Goal: Transaction & Acquisition: Purchase product/service

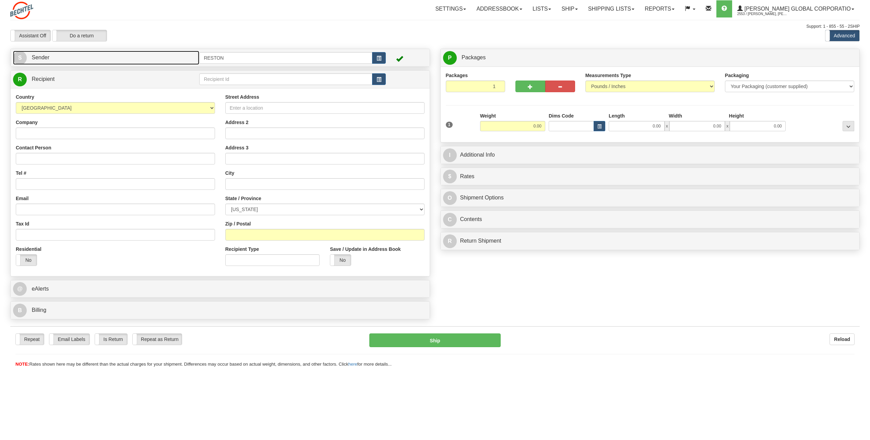
click at [105, 59] on link "S Sender" at bounding box center [106, 58] width 186 height 14
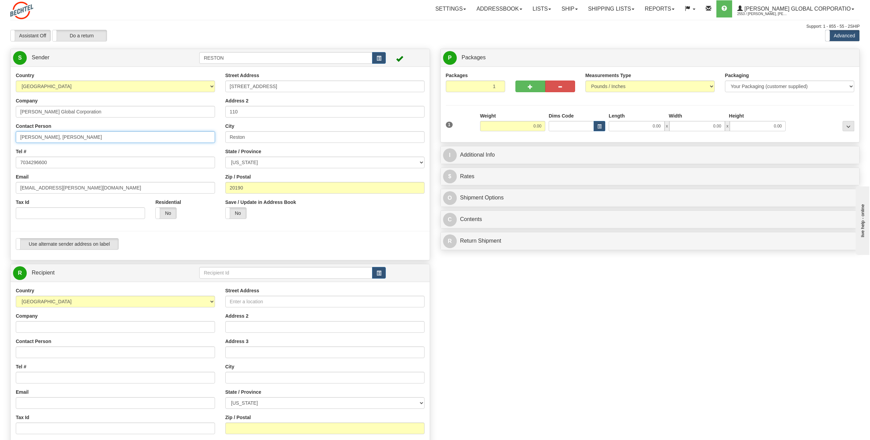
drag, startPoint x: 139, startPoint y: 142, endPoint x: 0, endPoint y: 139, distance: 138.9
click at [0, 140] on html "Training Course Close Toggle navigation Settings Shipping Preferences New Sende…" at bounding box center [435, 220] width 870 height 440
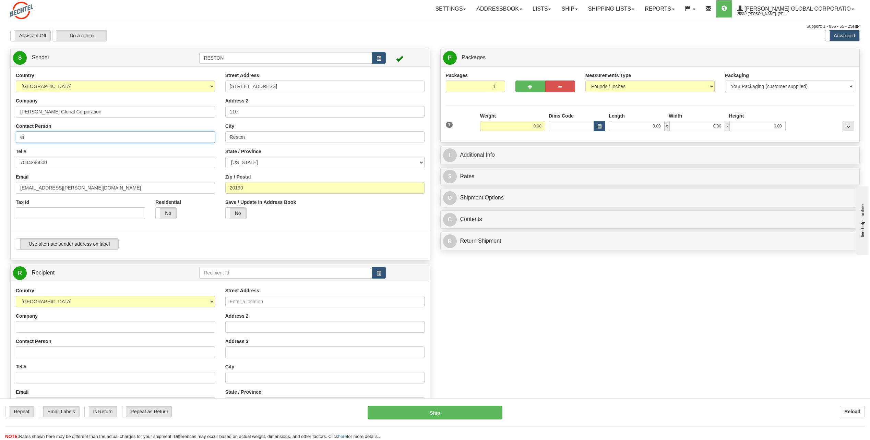
type input "e"
type input "Ernest Nwani"
drag, startPoint x: 42, startPoint y: 188, endPoint x: 14, endPoint y: 184, distance: 28.0
click at [14, 184] on div "Country AFGHANISTAN ALAND ISLANDS ALBANIA ALGERIA AMERICAN SAMOA ANDORRA ANGOLA…" at bounding box center [116, 148] width 210 height 152
drag, startPoint x: 165, startPoint y: 190, endPoint x: -1, endPoint y: 213, distance: 168.3
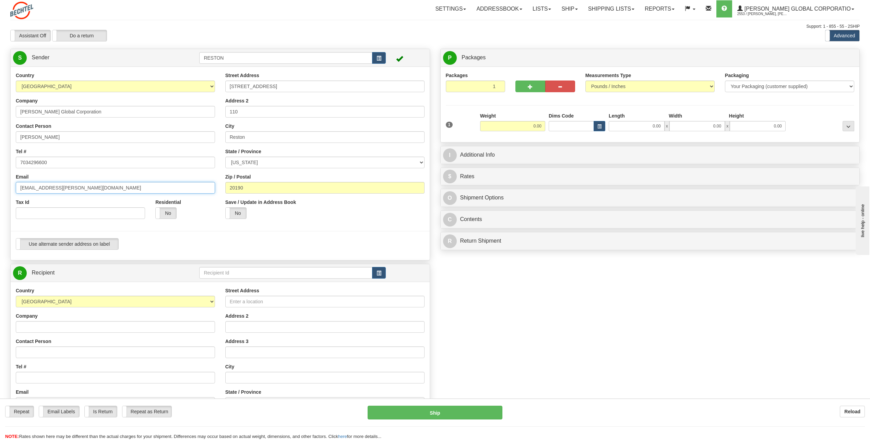
click at [0, 213] on html "Training Course Close Toggle navigation Settings Shipping Preferences New Sende…" at bounding box center [435, 220] width 870 height 440
paste input "enwani"
type input "enwani@bechtel.us"
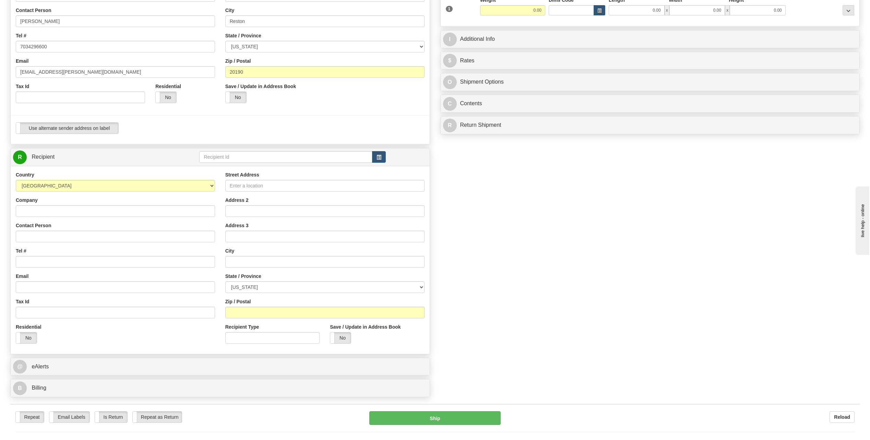
scroll to position [137, 0]
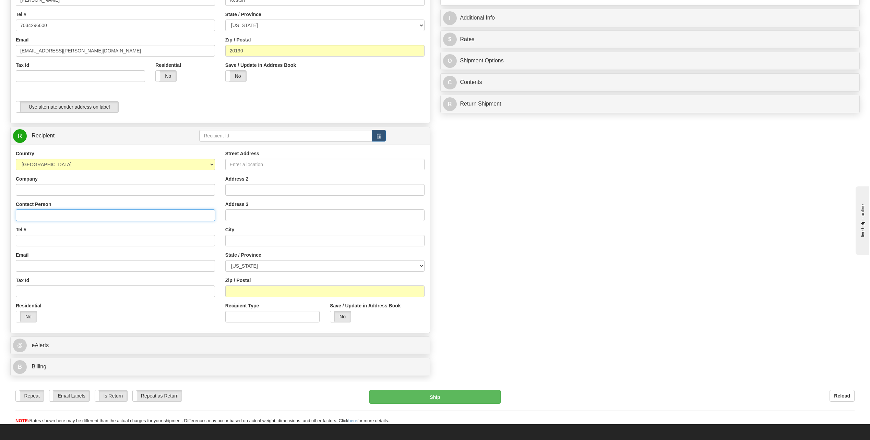
click at [35, 214] on input "Contact Person" at bounding box center [115, 216] width 199 height 12
paste input "Eric Olsen"
type input "Eric Olsen"
click at [83, 242] on input "Tel #" at bounding box center [115, 241] width 199 height 12
paste input "25843 S Moehnke Ct."
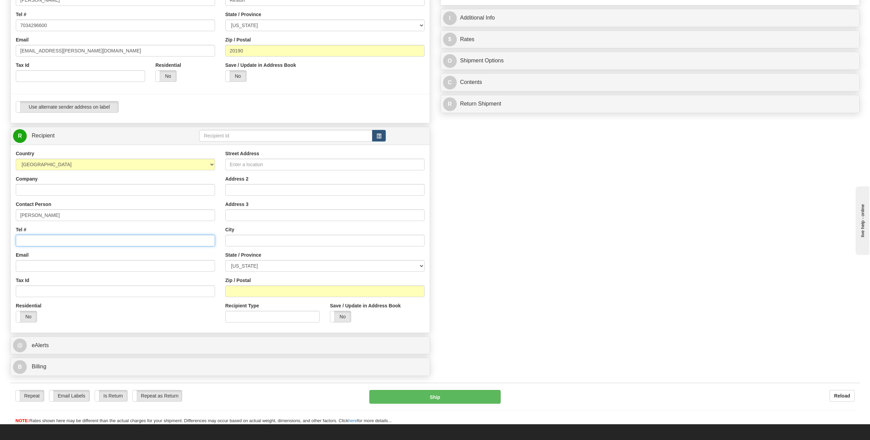
type input "25843 S Moehnke Ct."
drag, startPoint x: 109, startPoint y: 245, endPoint x: 9, endPoint y: 276, distance: 105.4
click at [9, 276] on div "Create a label for the return Create Pickup Without Label S Sender RESTON" at bounding box center [220, 146] width 430 height 468
click at [242, 168] on input "Street Address" at bounding box center [324, 165] width 199 height 12
paste input "25843 S Moehnke Ct."
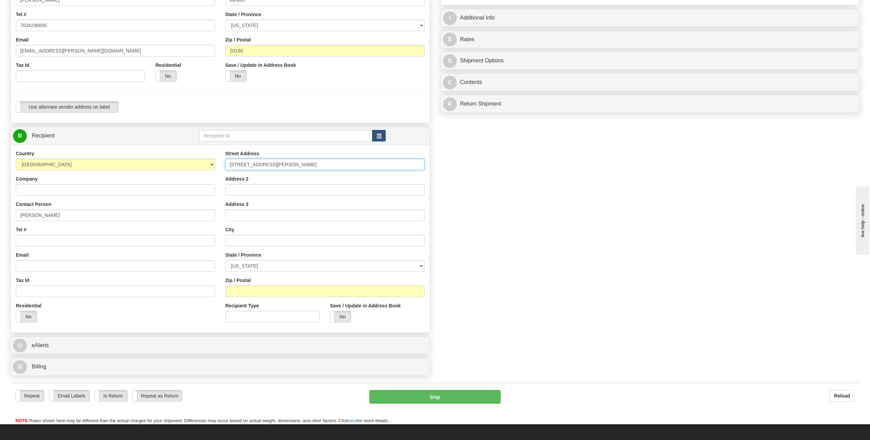
type input "25843 S Moehnke Ct."
click at [342, 239] on input "text" at bounding box center [324, 241] width 199 height 12
paste input "Beavercreek"
type input "Beavercreek"
click at [235, 265] on select "ALABAMA ALASKA ARIZONA ARKANSAS Armed Forces America Armed Forces Europe Armed …" at bounding box center [324, 266] width 199 height 12
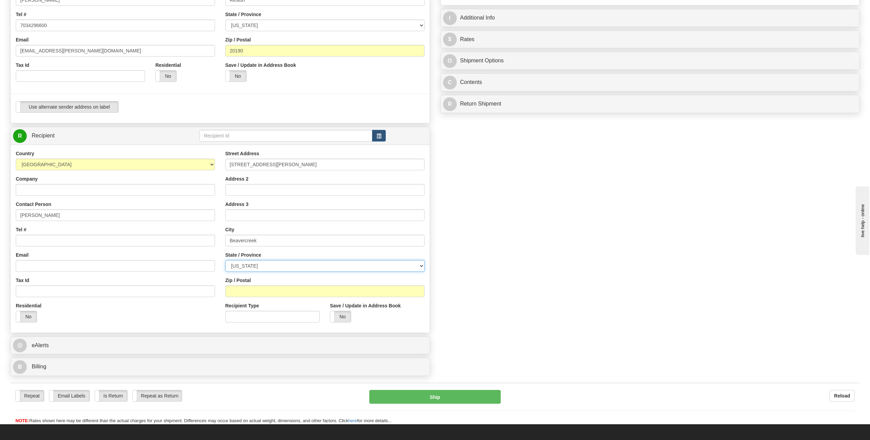
select select "OR"
click at [225, 260] on select "ALABAMA ALASKA ARIZONA ARKANSAS Armed Forces America Armed Forces Europe Armed …" at bounding box center [324, 266] width 199 height 12
click at [271, 294] on input "Zip / Postal" at bounding box center [324, 292] width 199 height 12
click at [363, 292] on input "Zip / Postal" at bounding box center [324, 292] width 199 height 12
paste input "97004"
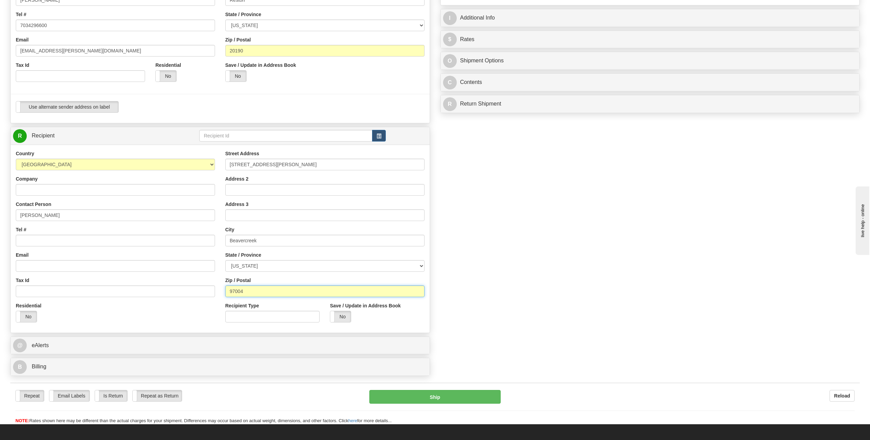
type input "97004"
click at [71, 247] on div "Country AFGHANISTAN ALAND ISLANDS ALBANIA ALGERIA AMERICAN SAMOA ANDORRA ANGOLA…" at bounding box center [116, 239] width 210 height 178
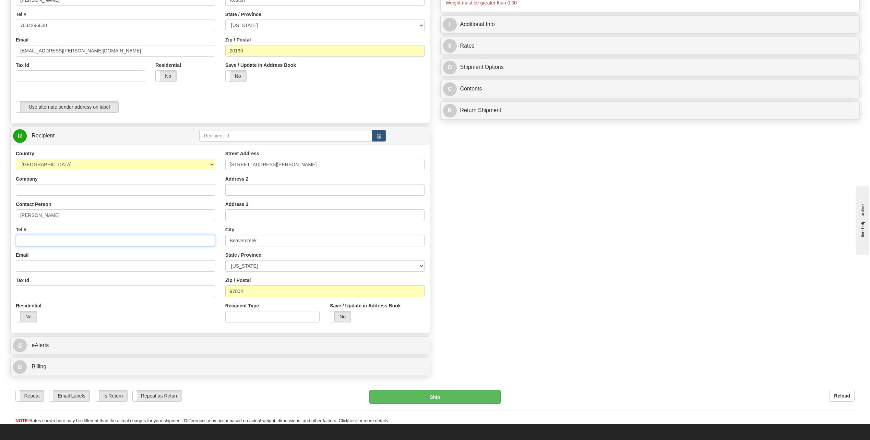
click at [70, 245] on input "Tel #" at bounding box center [115, 241] width 199 height 12
paste input "509.378.0129"
type input "509.378.0129"
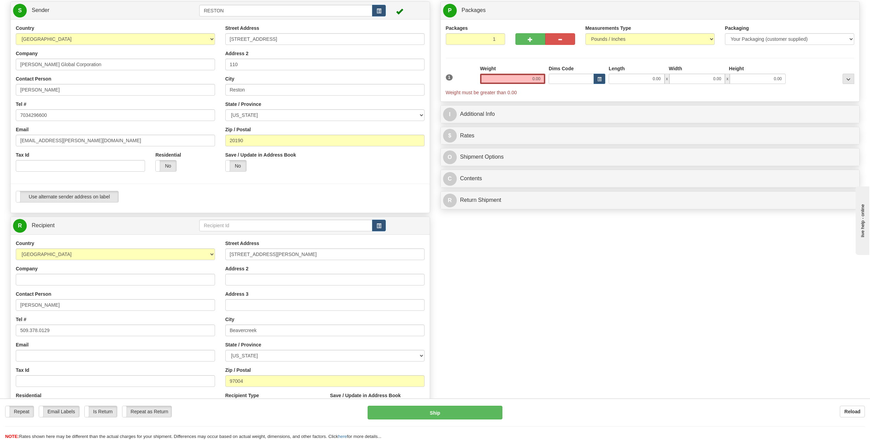
scroll to position [0, 0]
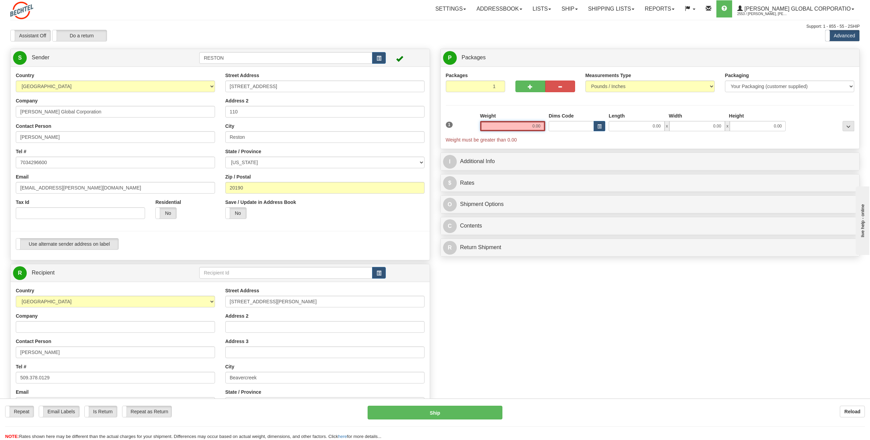
click at [519, 129] on input "0.00" at bounding box center [512, 126] width 65 height 10
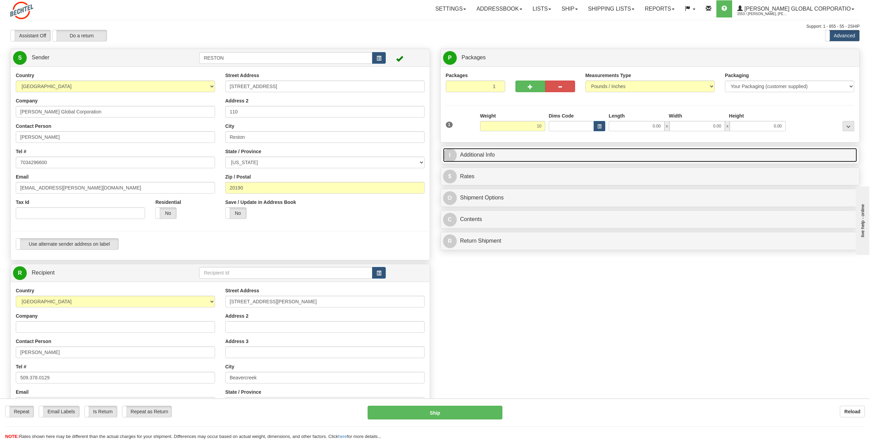
type input "10.00"
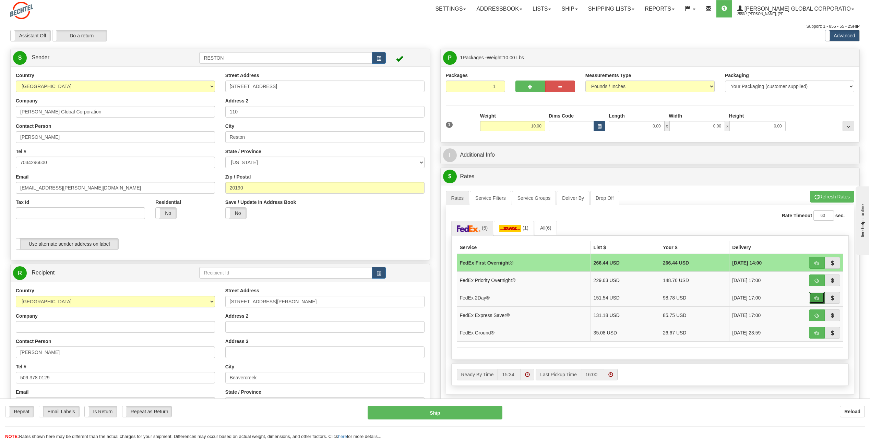
click at [816, 301] on span "button" at bounding box center [817, 298] width 5 height 4
type input "03"
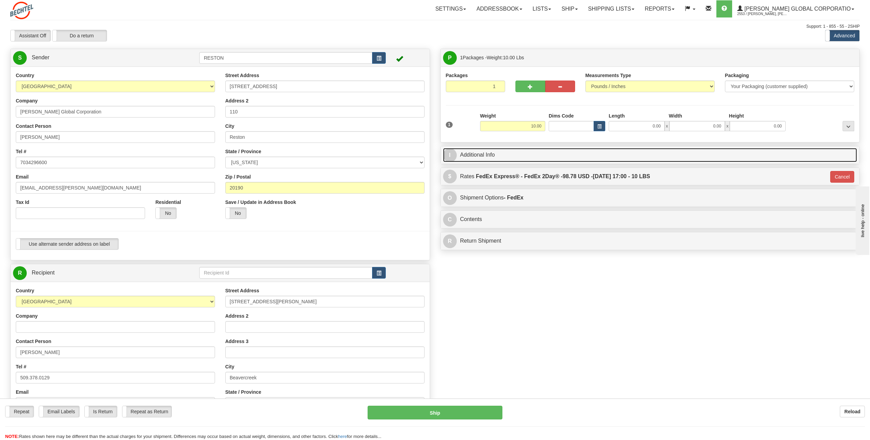
click at [476, 162] on link "I Additional Info" at bounding box center [650, 155] width 414 height 14
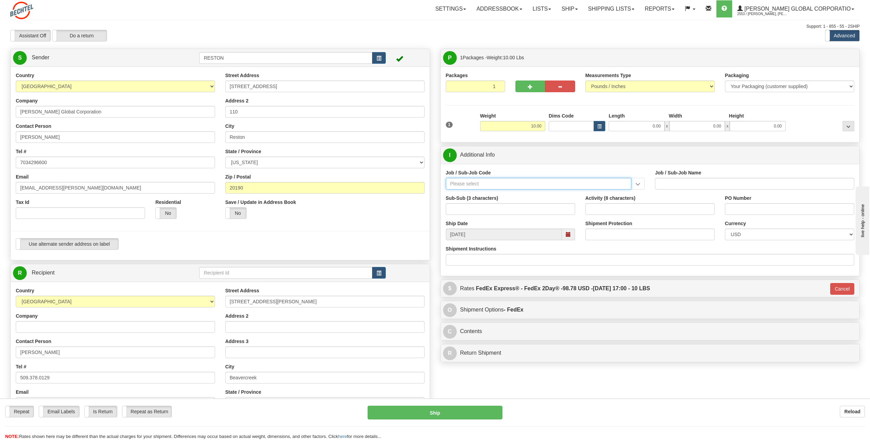
click at [530, 186] on input "Job / Sub-Job Code" at bounding box center [539, 184] width 186 height 12
paste input "51302-100"
type input "51302-100"
click at [528, 194] on div "51302-100" at bounding box center [537, 195] width 179 height 8
type input "PROC. BNI OPS. MGR. - SUPPLY CHAIN OPERATIONS MGR"
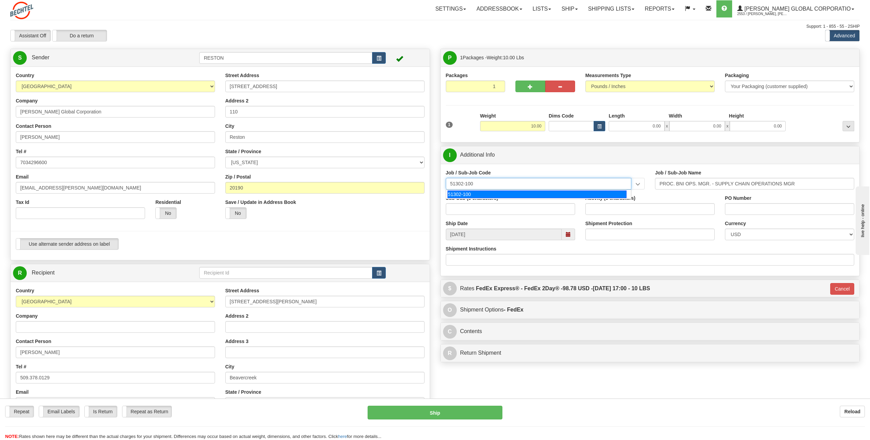
type input "51302-100"
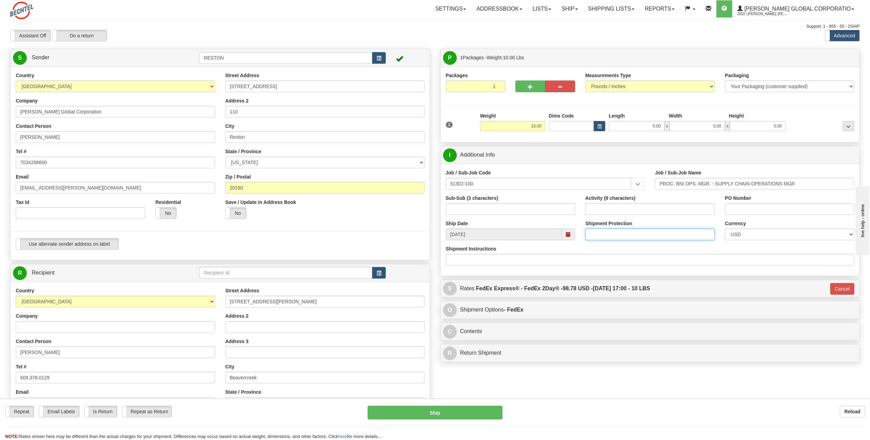
click at [599, 237] on input "Shipment Protection" at bounding box center [649, 235] width 129 height 12
type input "h"
type input "1200"
click at [599, 256] on input "Shipment Instructions" at bounding box center [650, 260] width 409 height 12
type input "fragile handle with care"
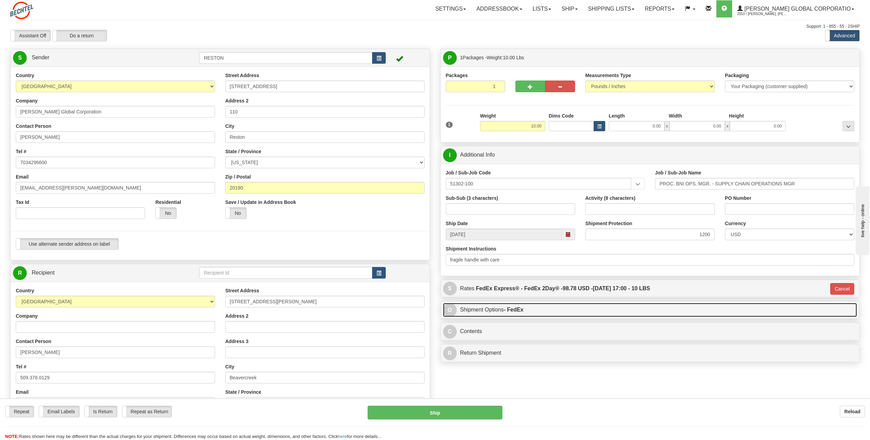
click at [574, 308] on link "O Shipment Options - FedEx" at bounding box center [650, 310] width 414 height 14
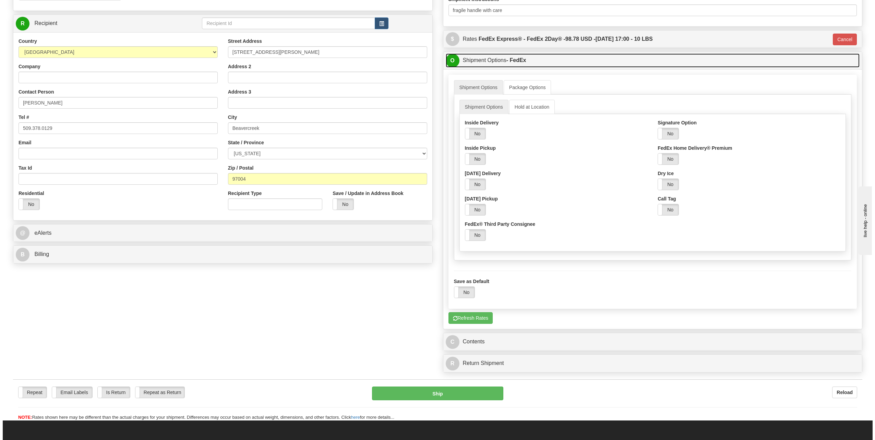
scroll to position [274, 0]
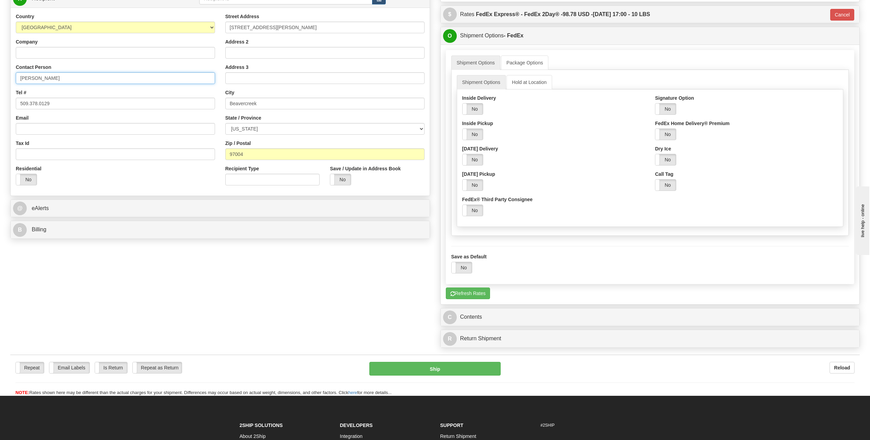
drag, startPoint x: 64, startPoint y: 82, endPoint x: -1, endPoint y: 71, distance: 66.5
click at [48, 130] on input "Email" at bounding box center [115, 129] width 199 height 12
paste input "eolsen@bechtel.us"
type input "eolsen@bechtel.us"
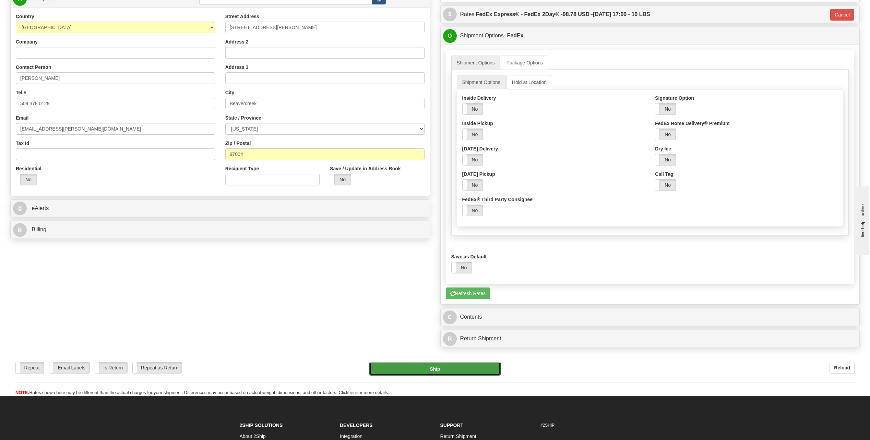
click at [465, 374] on button "Ship" at bounding box center [434, 369] width 131 height 14
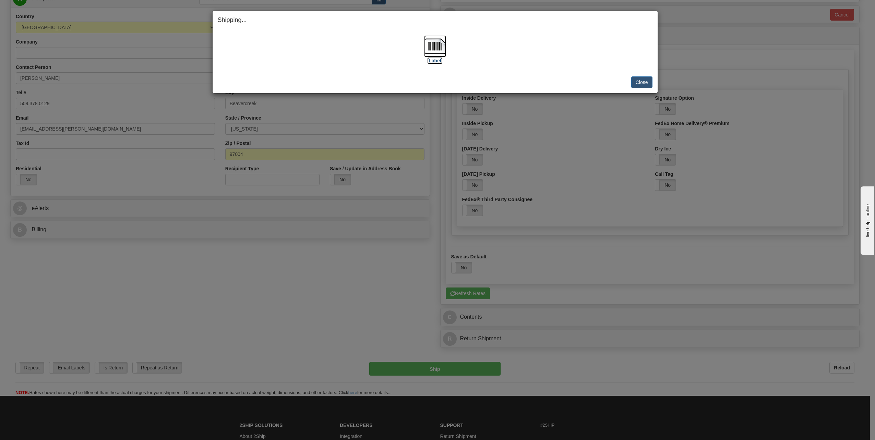
click at [435, 61] on label "[Label]" at bounding box center [435, 60] width 16 height 7
click at [640, 83] on button "Close" at bounding box center [641, 82] width 21 height 12
